Goal: Ask a question

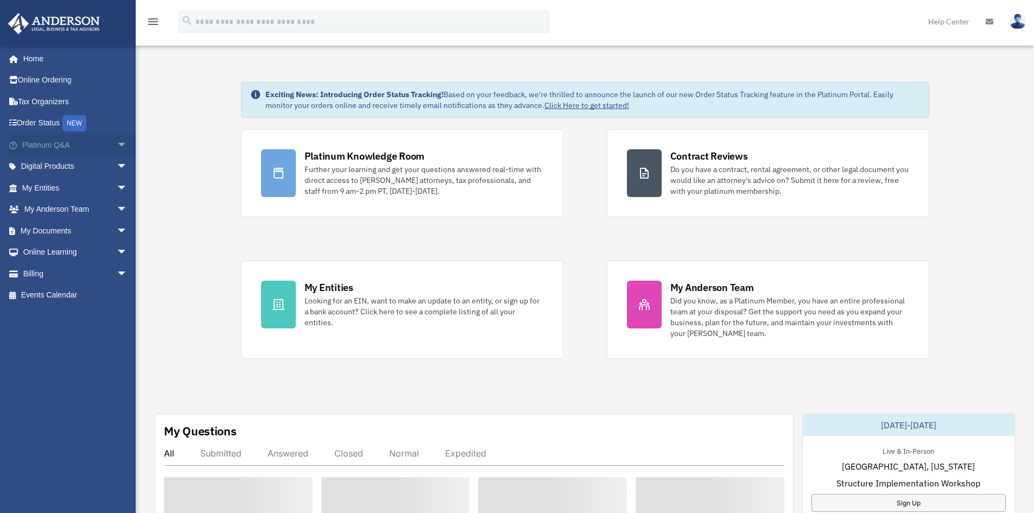
click at [117, 142] on span "arrow_drop_down" at bounding box center [128, 145] width 22 height 22
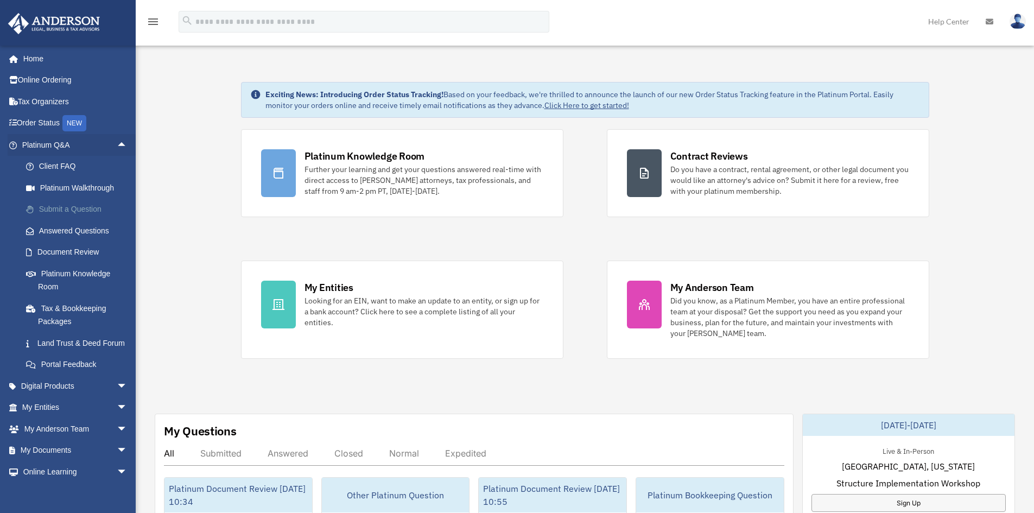
click at [69, 206] on link "Submit a Question" at bounding box center [79, 210] width 129 height 22
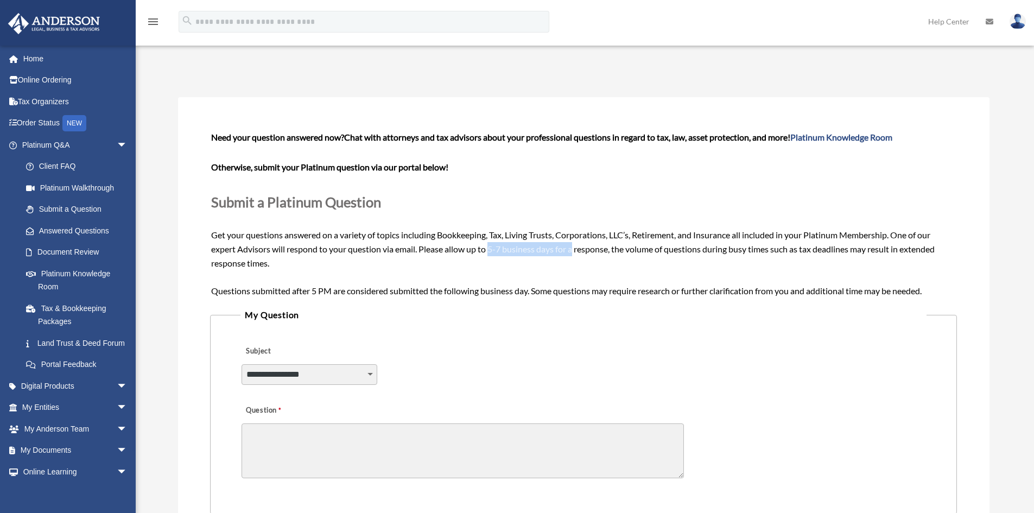
drag, startPoint x: 491, startPoint y: 252, endPoint x: 576, endPoint y: 250, distance: 85.8
click at [576, 250] on span "Need your question answered now? Chat with attorneys and tax advisors about you…" at bounding box center [583, 213] width 744 height 163
click at [554, 243] on div "Need your question answered now? Chat with attorneys and tax advisors about you…" at bounding box center [583, 213] width 744 height 167
click at [66, 272] on link "Platinum Knowledge Room" at bounding box center [79, 280] width 129 height 35
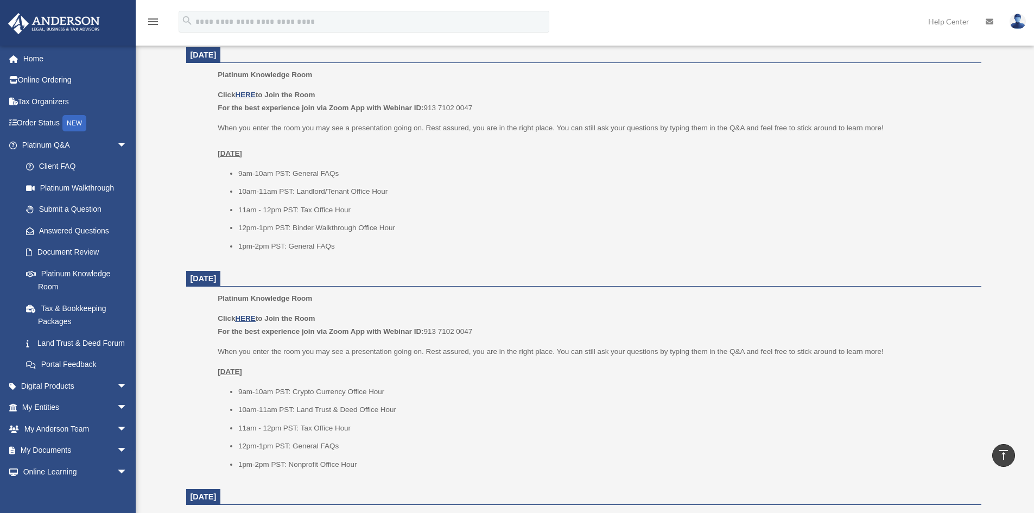
scroll to position [706, 0]
